Goal: Information Seeking & Learning: Learn about a topic

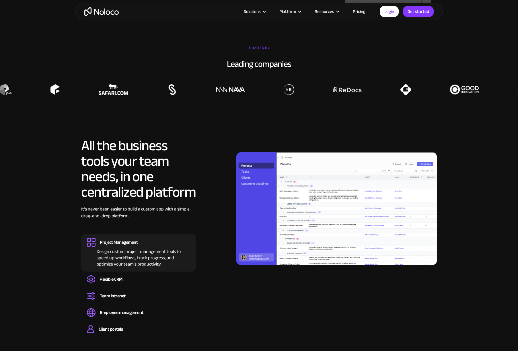
scroll to position [504, 0]
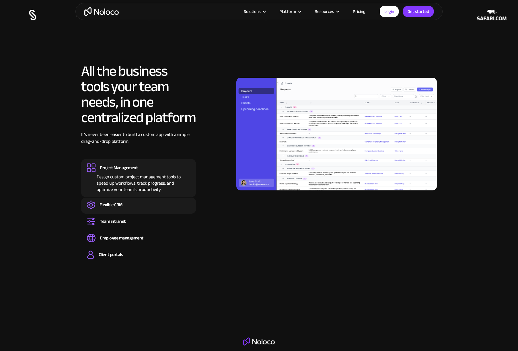
click at [112, 204] on div "Flexible CRM" at bounding box center [110, 204] width 23 height 6
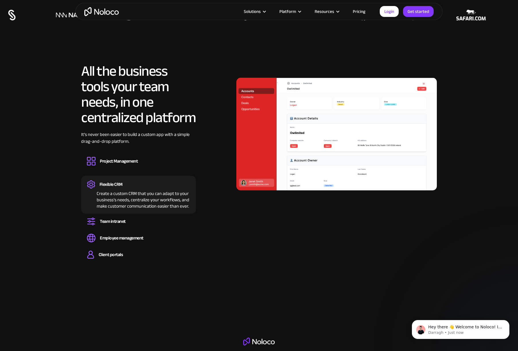
scroll to position [0, 0]
click at [113, 223] on div "Team intranet" at bounding box center [113, 221] width 26 height 6
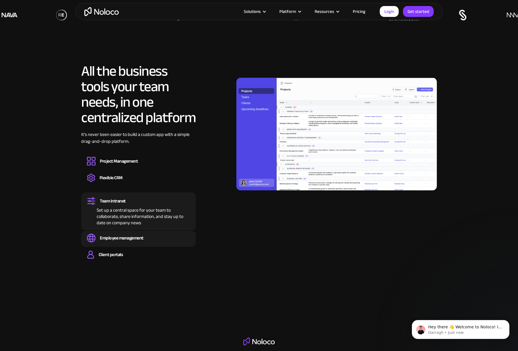
click at [117, 239] on div "Employee management" at bounding box center [122, 238] width 44 height 6
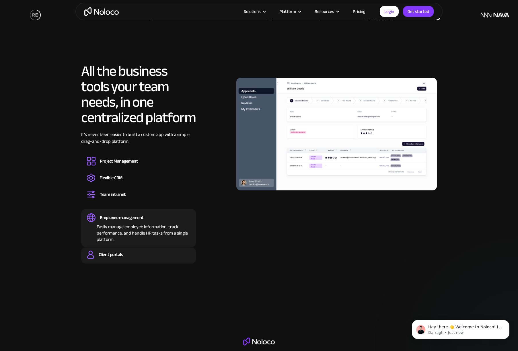
click at [117, 257] on div "Client portals" at bounding box center [111, 254] width 24 height 6
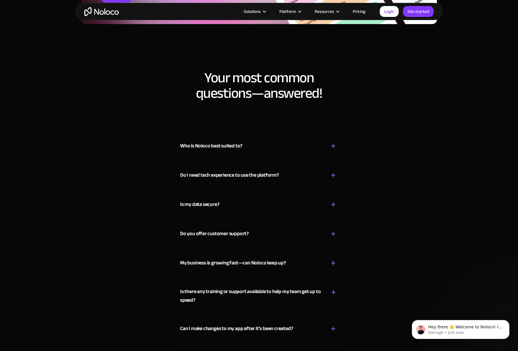
scroll to position [3076, 0]
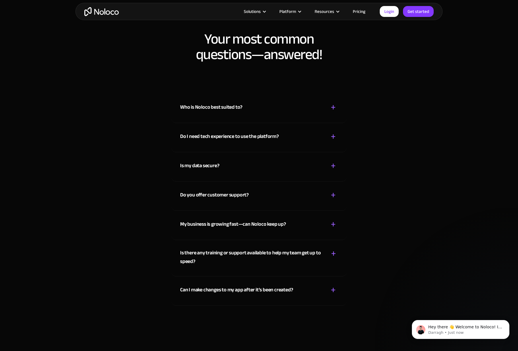
click at [235, 104] on div "Who is Noloco best suited to?" at bounding box center [211, 107] width 62 height 9
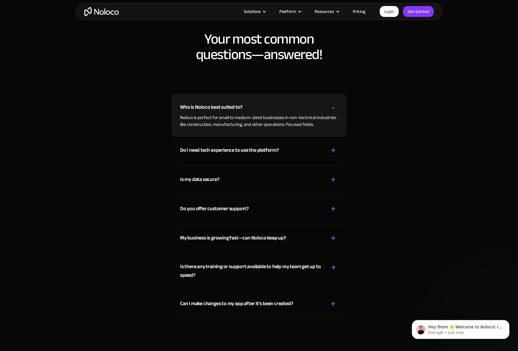
click at [326, 148] on div "Do I need tech experience to use the platform? + -" at bounding box center [259, 147] width 158 height 20
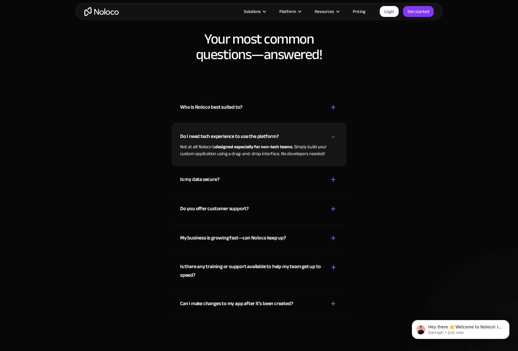
click at [305, 183] on div "Is my data secure? + -" at bounding box center [259, 176] width 158 height 20
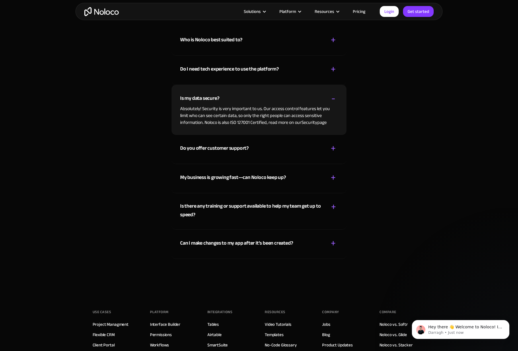
scroll to position [3146, 0]
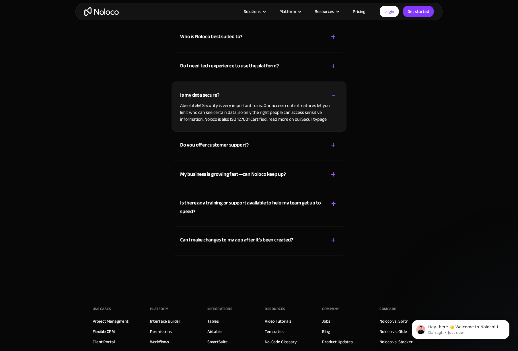
click at [264, 143] on div "Do you offer customer support? + -" at bounding box center [259, 142] width 158 height 20
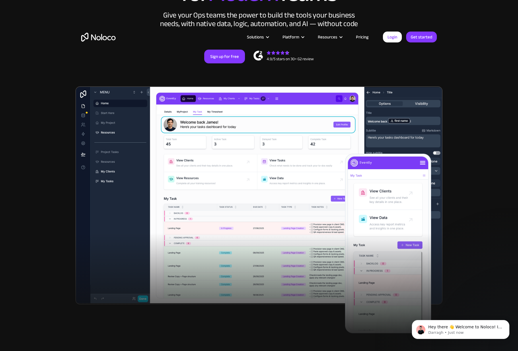
scroll to position [0, 0]
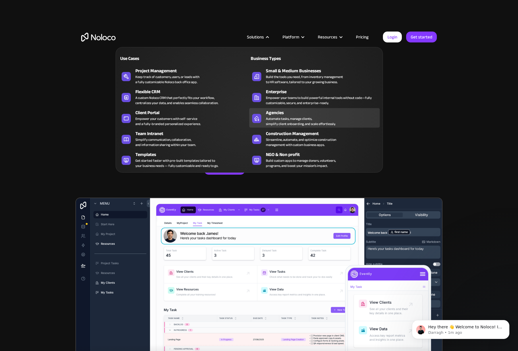
click at [256, 119] on icon at bounding box center [256, 118] width 9 height 6
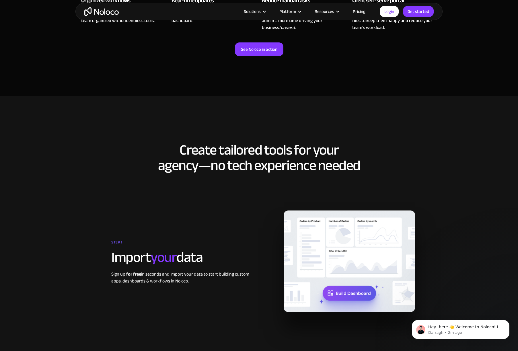
scroll to position [582, 0]
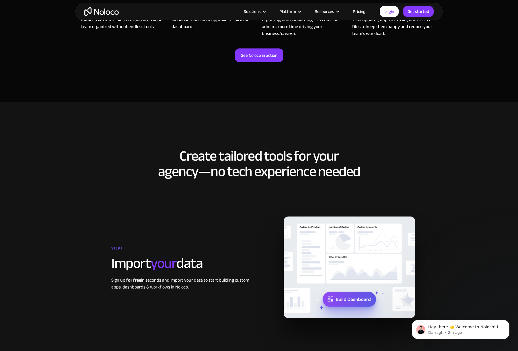
click at [363, 11] on link "Pricing" at bounding box center [358, 11] width 27 height 7
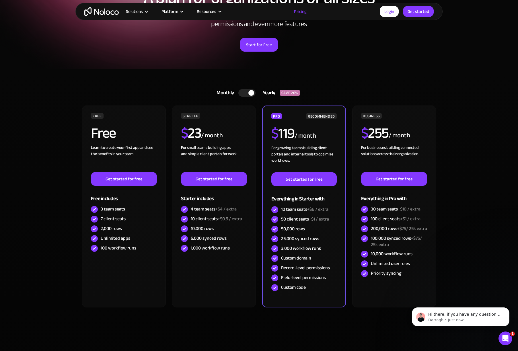
click at [252, 92] on div at bounding box center [251, 93] width 6 height 6
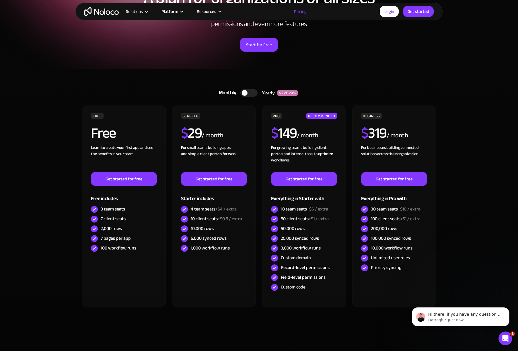
click at [245, 94] on div at bounding box center [245, 93] width 6 height 6
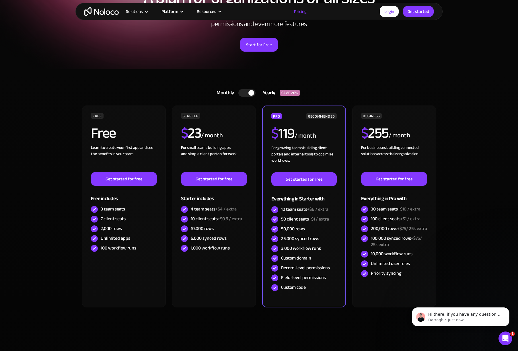
click at [245, 94] on div at bounding box center [246, 92] width 17 height 7
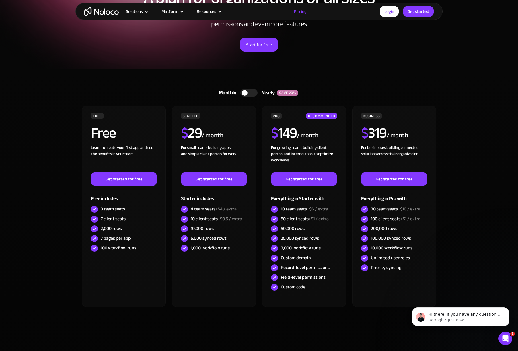
click at [245, 94] on div at bounding box center [245, 93] width 6 height 6
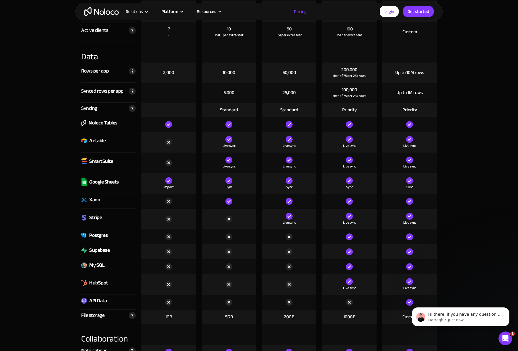
scroll to position [748, 0]
drag, startPoint x: 115, startPoint y: 164, endPoint x: 88, endPoint y: 162, distance: 27.5
click at [88, 162] on div "SmartSuite" at bounding box center [108, 163] width 54 height 21
